Goal: Task Accomplishment & Management: Manage account settings

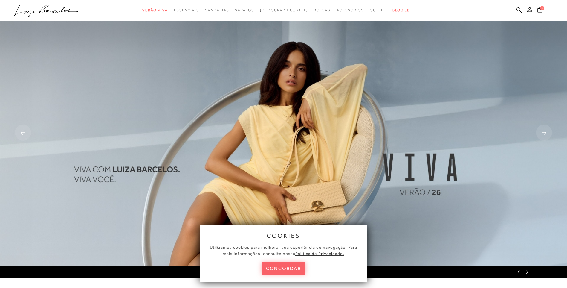
click at [531, 11] on icon at bounding box center [530, 9] width 5 height 5
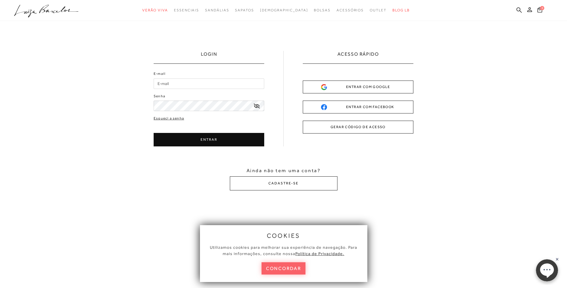
click at [182, 81] on input "E-mail" at bounding box center [209, 83] width 111 height 10
type input "[EMAIL_ADDRESS][DOMAIN_NAME]"
click at [257, 104] on icon at bounding box center [257, 105] width 6 height 5
click at [214, 138] on button "ENTRAR" at bounding box center [209, 139] width 111 height 13
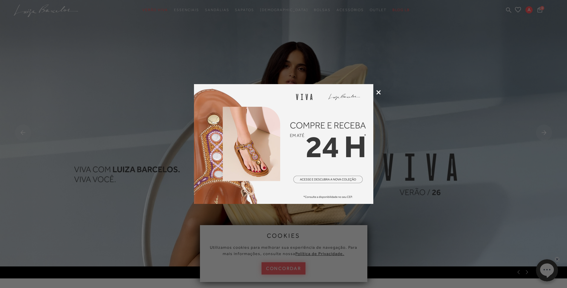
click at [377, 91] on icon at bounding box center [379, 92] width 4 height 4
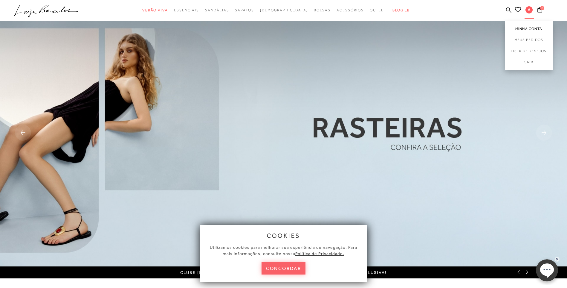
click at [529, 26] on link "Minha Conta" at bounding box center [529, 27] width 48 height 13
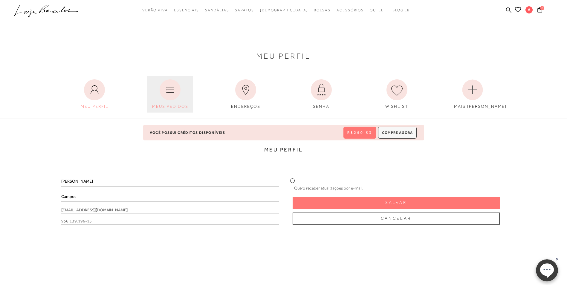
click at [170, 101] on link "MEUS PEDIDOS" at bounding box center [170, 94] width 46 height 36
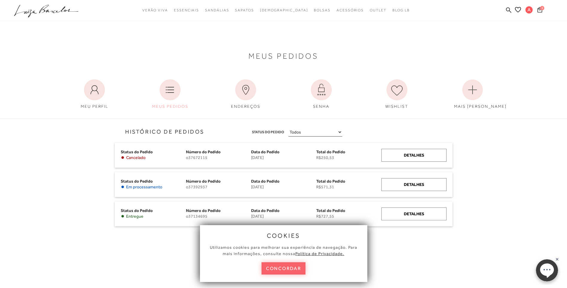
scroll to position [30, 0]
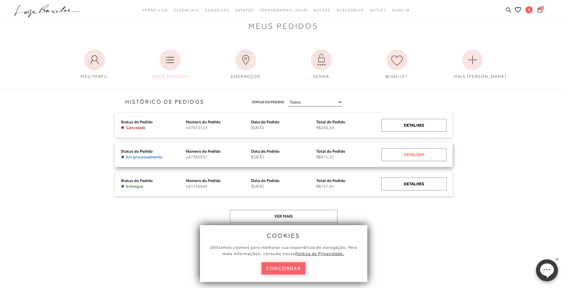
click at [408, 153] on div "Detalhes" at bounding box center [414, 154] width 65 height 13
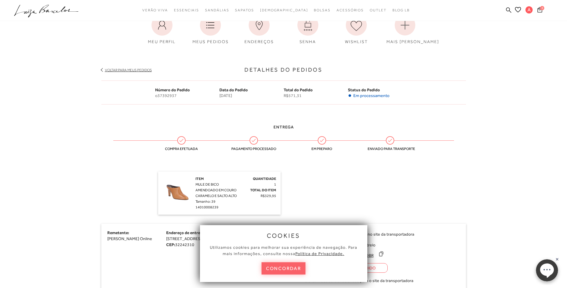
scroll to position [30, 0]
